Goal: Find specific page/section: Find specific page/section

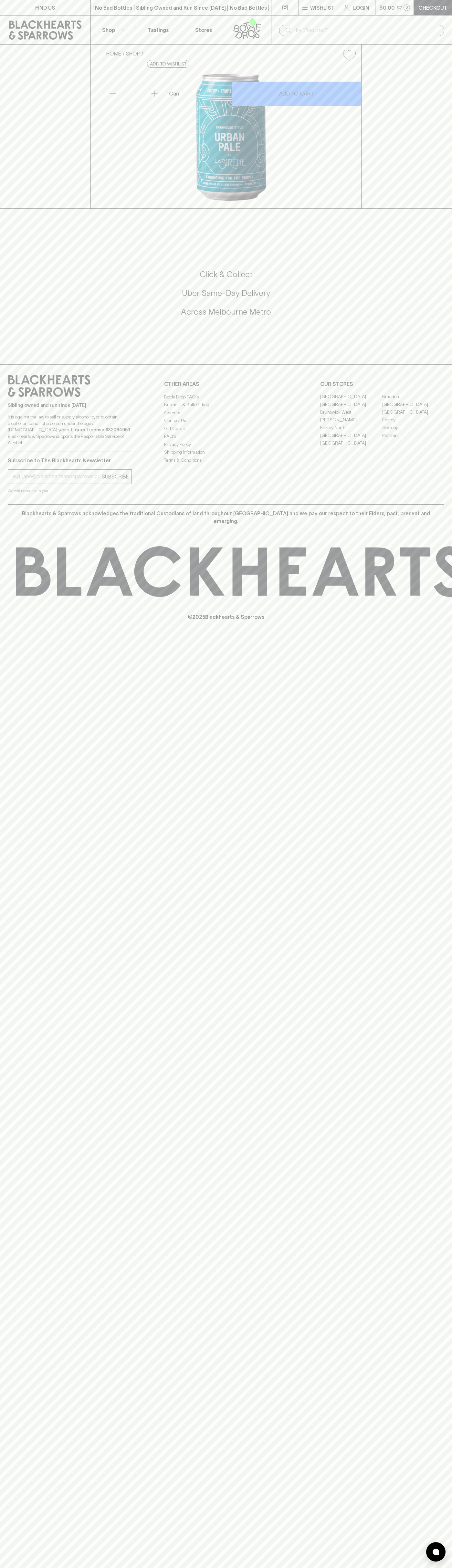
click at [219, 18] on link "Stores" at bounding box center [203, 29] width 45 height 29
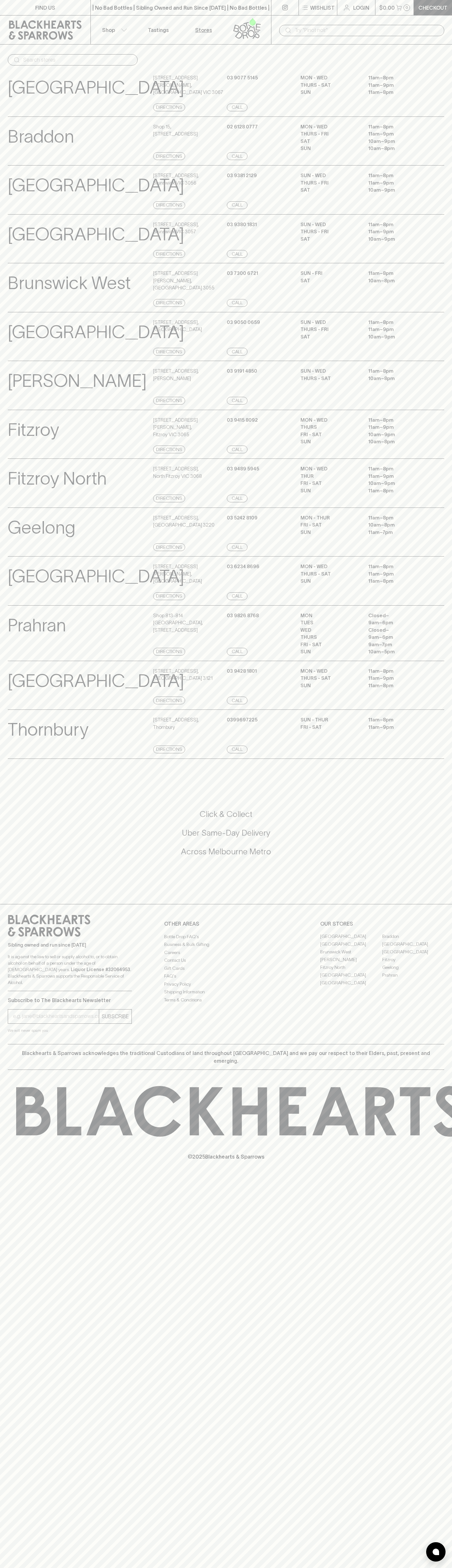
click at [434, 1567] on html "FIND US | No Bad Bottles | Sibling Owned and Run Since [DATE] | No Bad Bottles …" at bounding box center [226, 784] width 452 height 1568
click at [268, 1567] on html "FIND US | No Bad Bottles | Sibling Owned and Run Since [DATE] | No Bad Bottles …" at bounding box center [226, 784] width 452 height 1568
click at [3, 355] on div "[GEOGRAPHIC_DATA] Store Details [STREET_ADDRESS][GEOGRAPHIC_DATA] [PHONE_NUMBER…" at bounding box center [226, 337] width 452 height 49
